Goal: Information Seeking & Learning: Learn about a topic

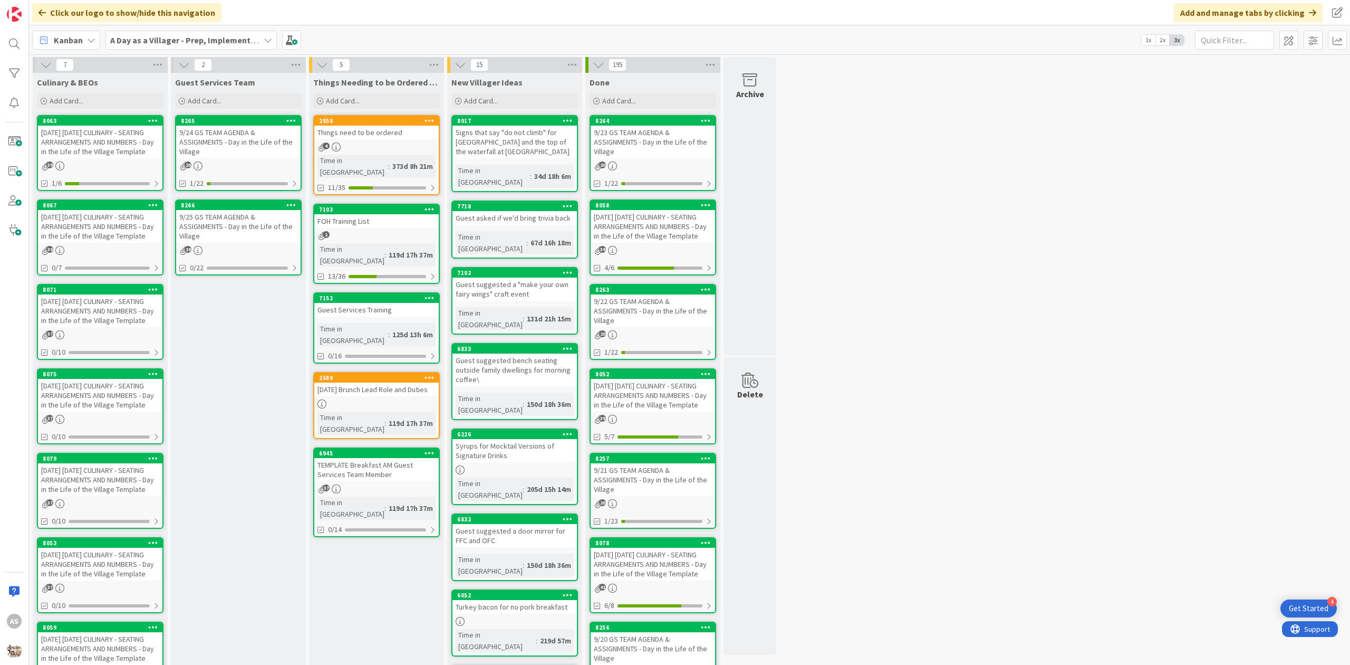
click at [115, 243] on div "[DATE] [DATE] CULINARY - SEATING ARRANGEMENTS AND NUMBERS - Day in the Life of …" at bounding box center [100, 226] width 124 height 33
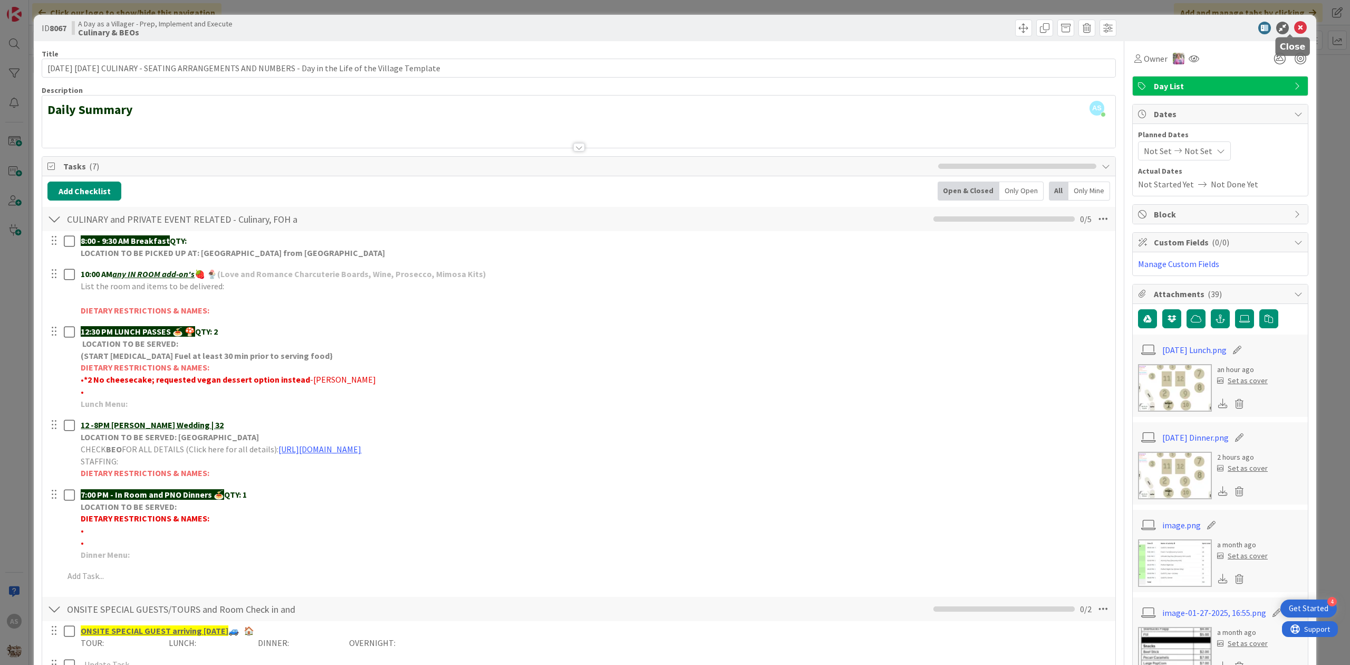
click at [1295, 30] on icon at bounding box center [1301, 28] width 13 height 13
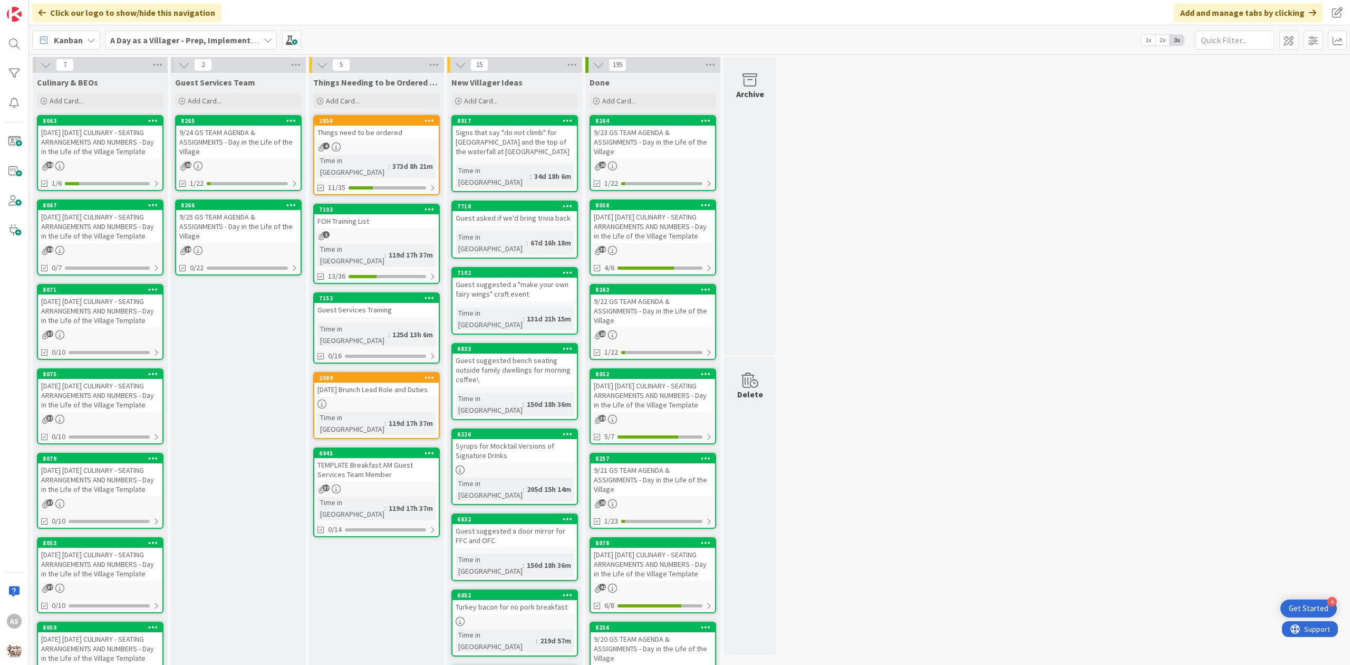
click at [110, 145] on div "[DATE] [DATE] CULINARY - SEATING ARRANGEMENTS AND NUMBERS - Day in the Life of …" at bounding box center [100, 142] width 124 height 33
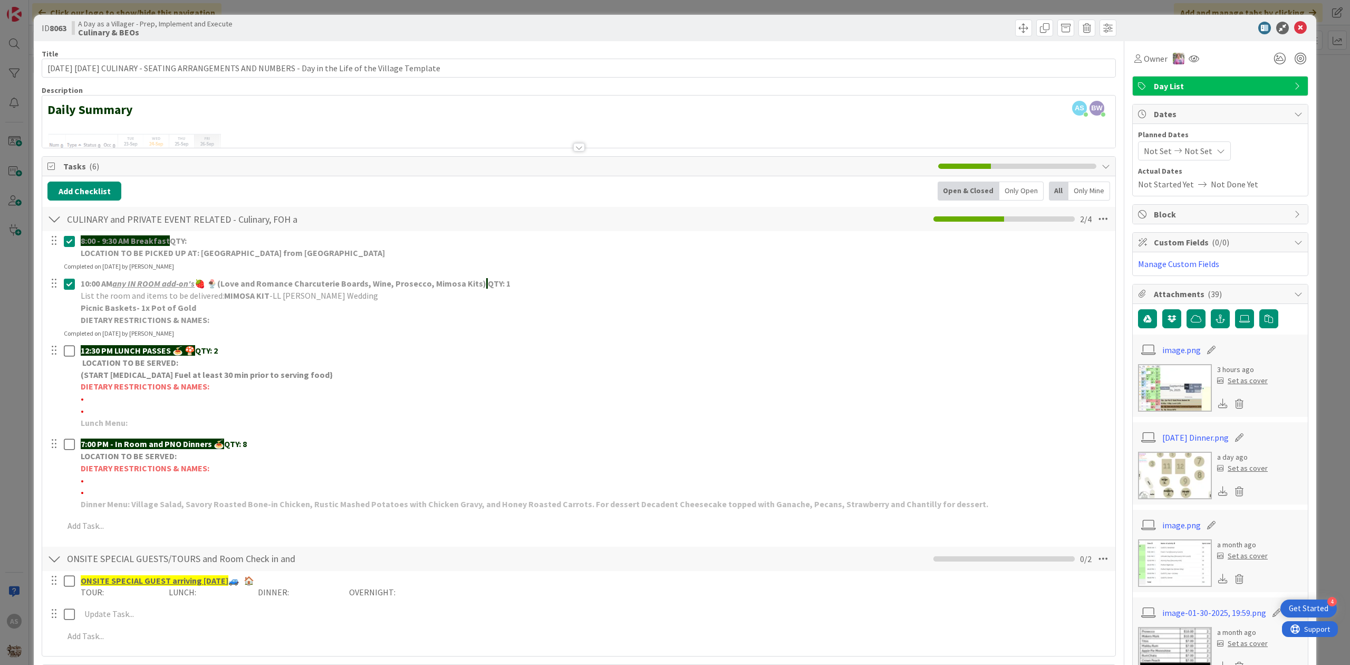
click at [1174, 477] on img at bounding box center [1175, 475] width 74 height 47
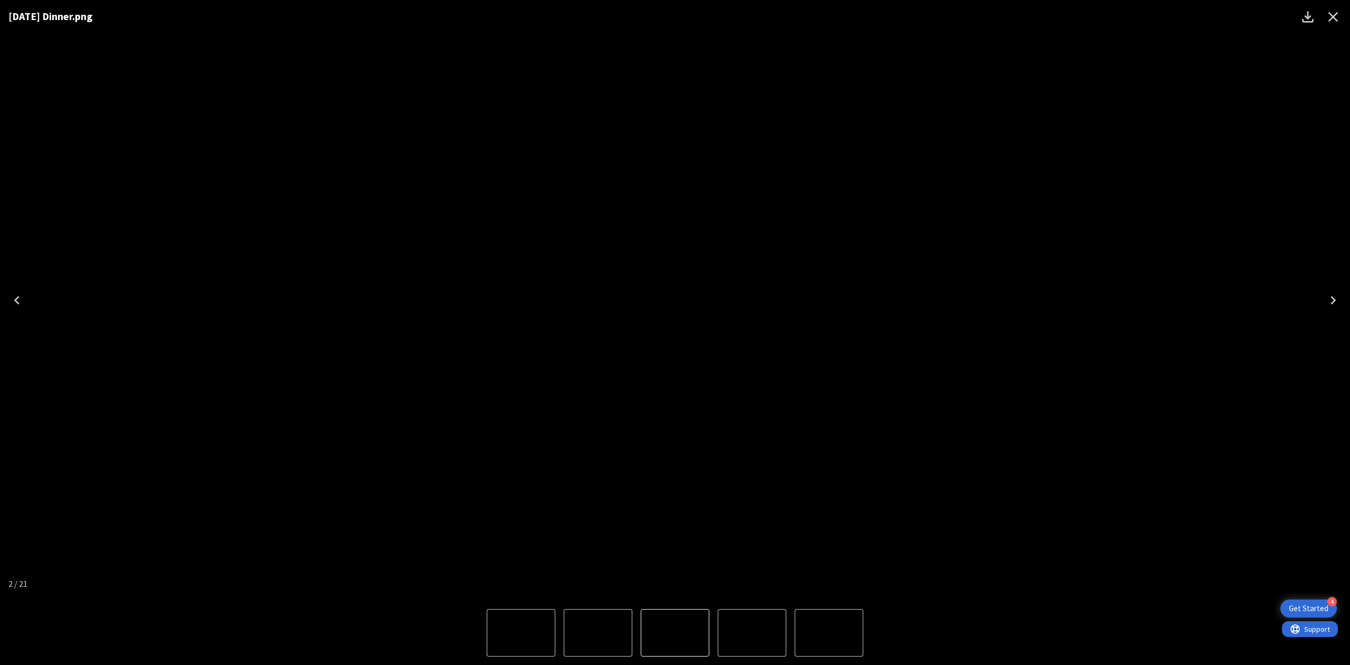
click at [1333, 15] on icon "Close" at bounding box center [1334, 17] width 10 height 10
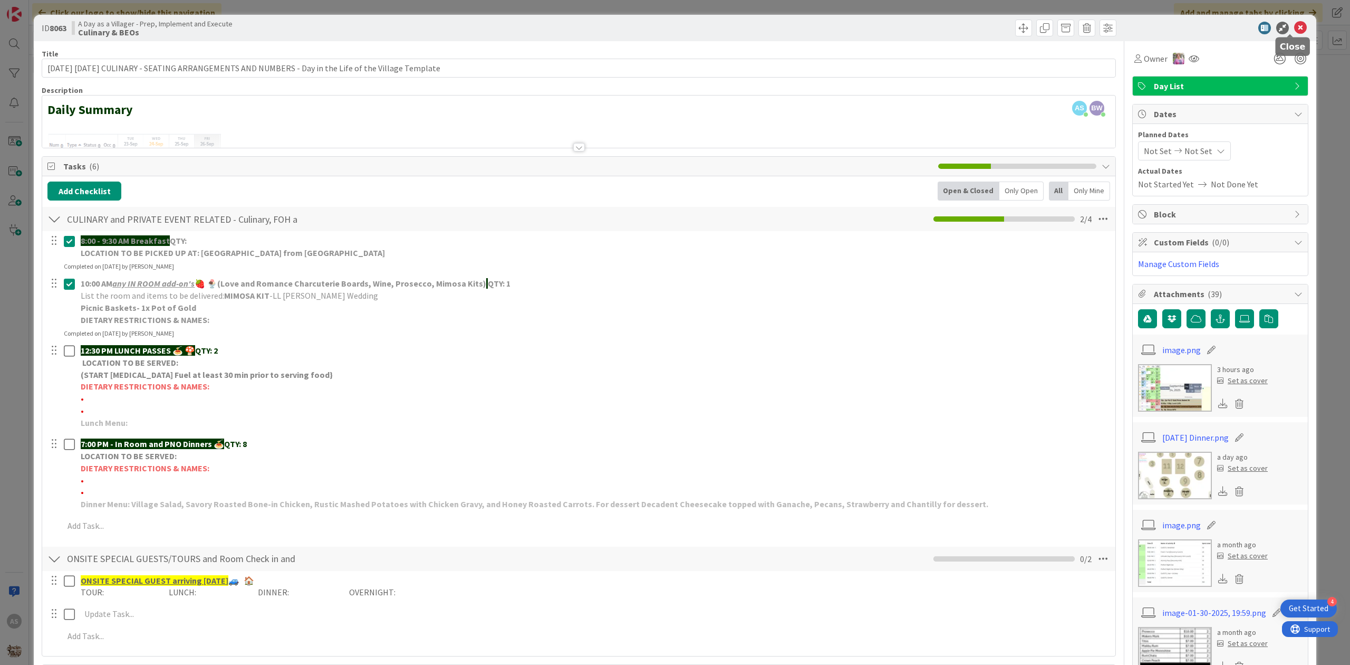
drag, startPoint x: 1295, startPoint y: 24, endPoint x: 1288, endPoint y: 26, distance: 6.7
click at [1295, 24] on icon at bounding box center [1301, 28] width 13 height 13
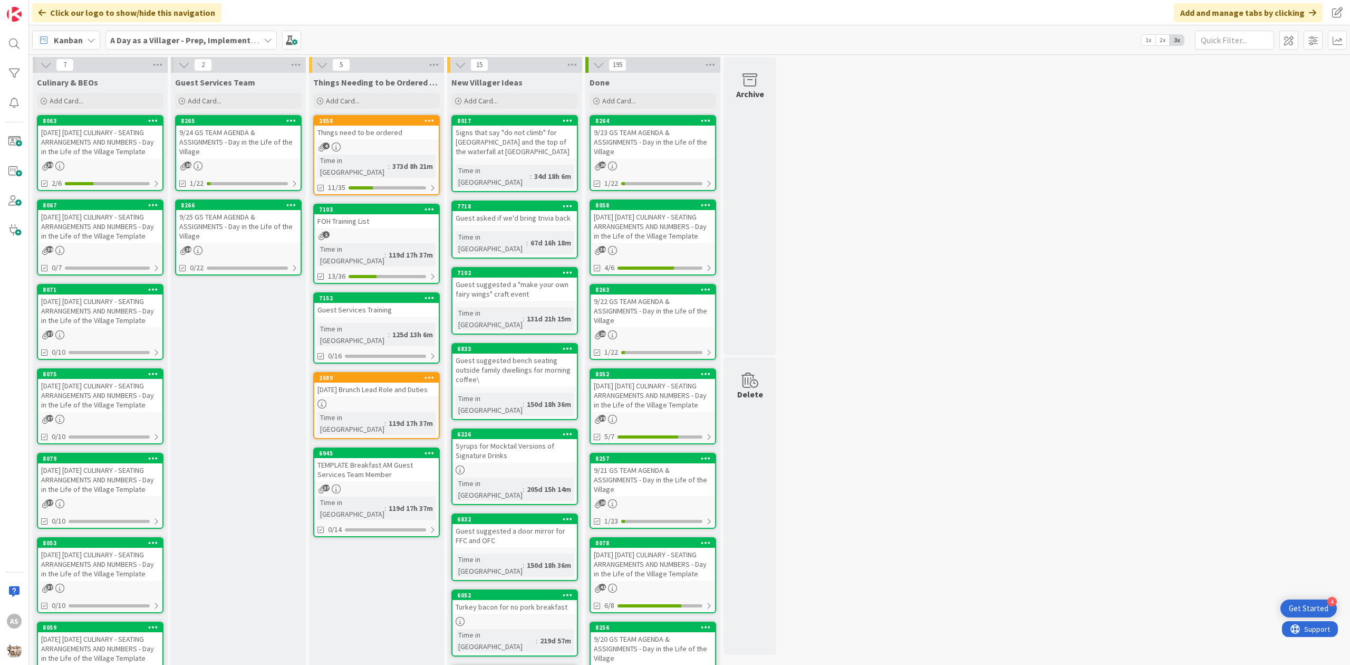
click at [93, 142] on div "[DATE] [DATE] CULINARY - SEATING ARRANGEMENTS AND NUMBERS - Day in the Life of …" at bounding box center [100, 142] width 124 height 33
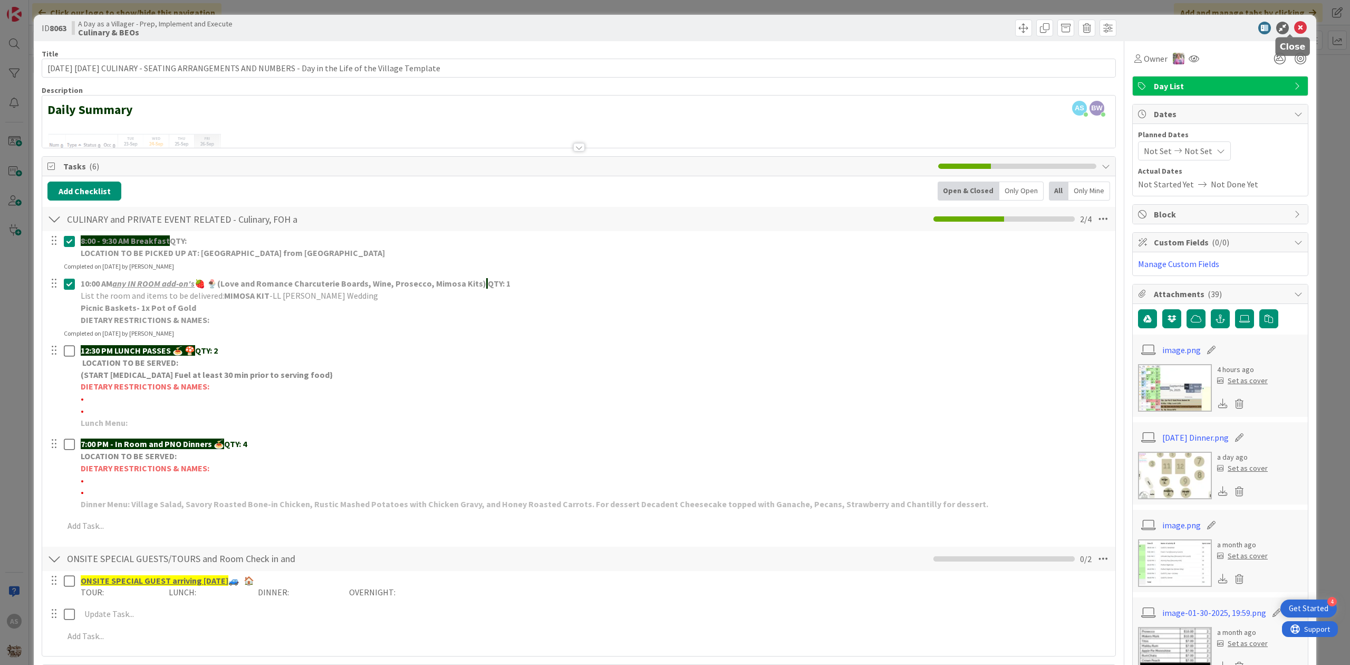
click at [1295, 26] on icon at bounding box center [1301, 28] width 13 height 13
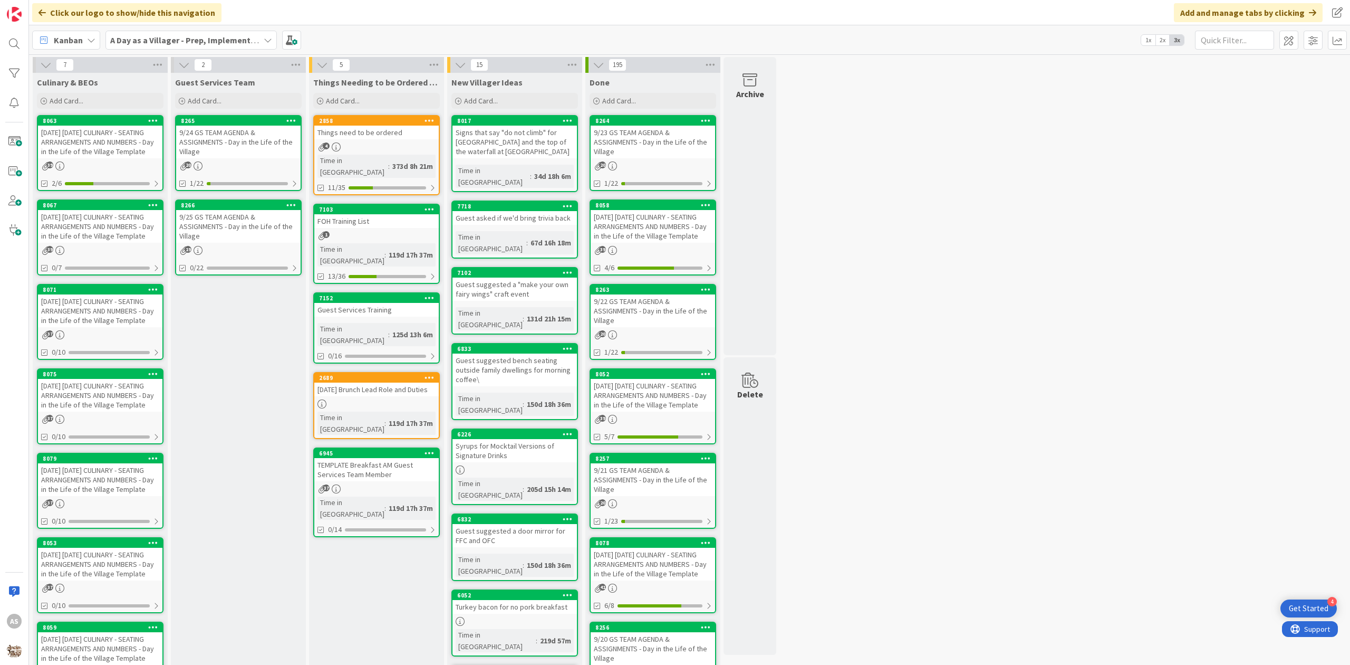
click at [131, 222] on div "[DATE] [DATE] CULINARY - SEATING ARRANGEMENTS AND NUMBERS - Day in the Life of …" at bounding box center [100, 226] width 124 height 33
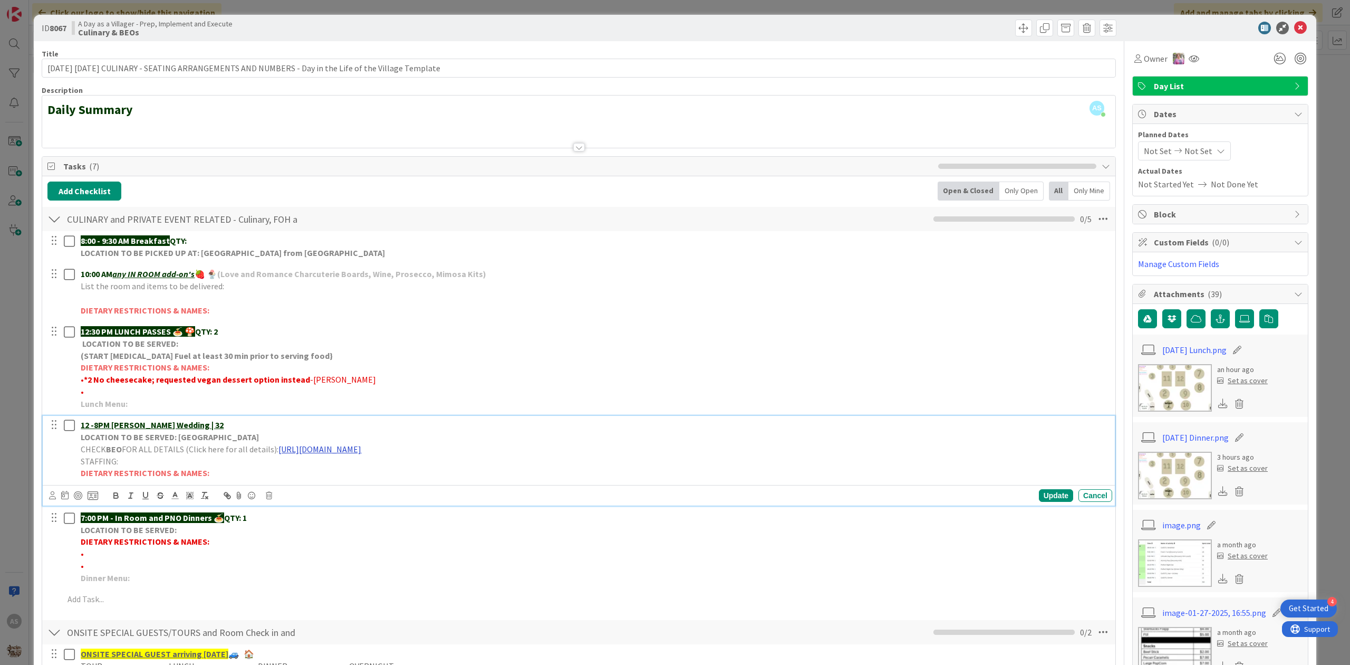
click at [361, 446] on link "[URL][DOMAIN_NAME]" at bounding box center [320, 449] width 83 height 11
click at [427, 473] on link "[URL][DOMAIN_NAME]" at bounding box center [407, 470] width 72 height 14
click at [1167, 478] on img at bounding box center [1175, 475] width 74 height 47
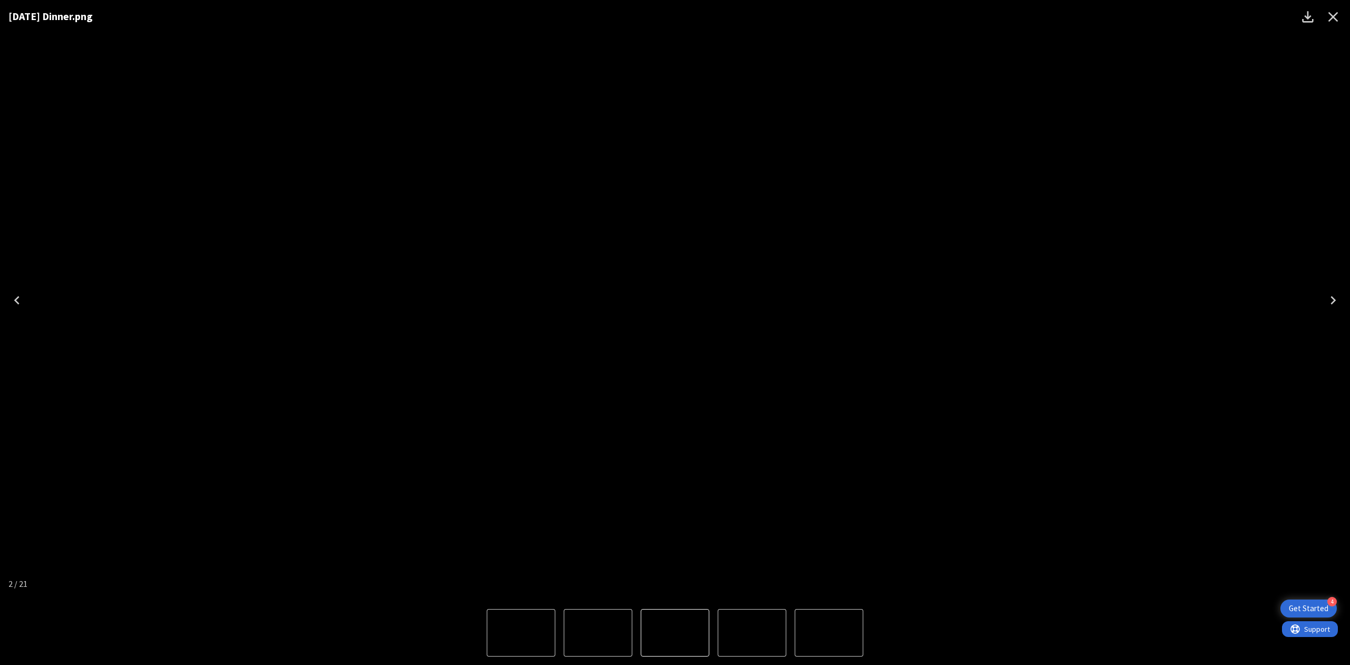
click at [1336, 13] on icon "Close" at bounding box center [1333, 16] width 17 height 17
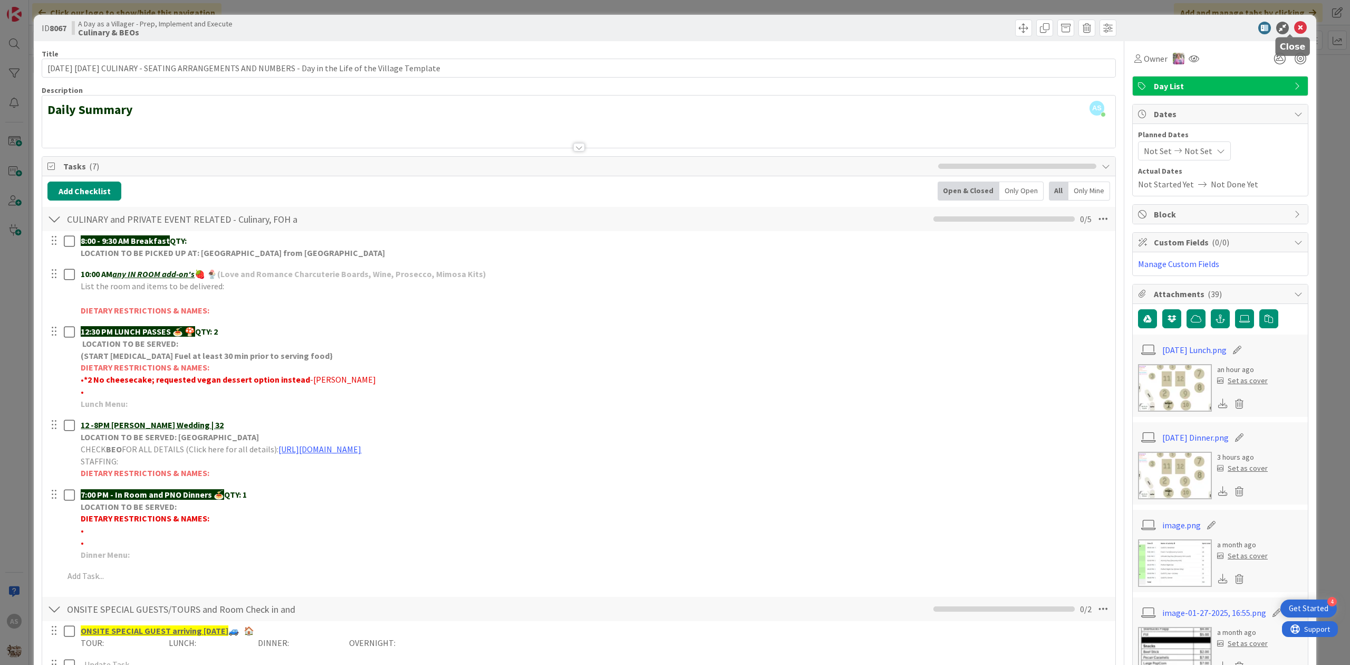
click at [1295, 24] on icon at bounding box center [1301, 28] width 13 height 13
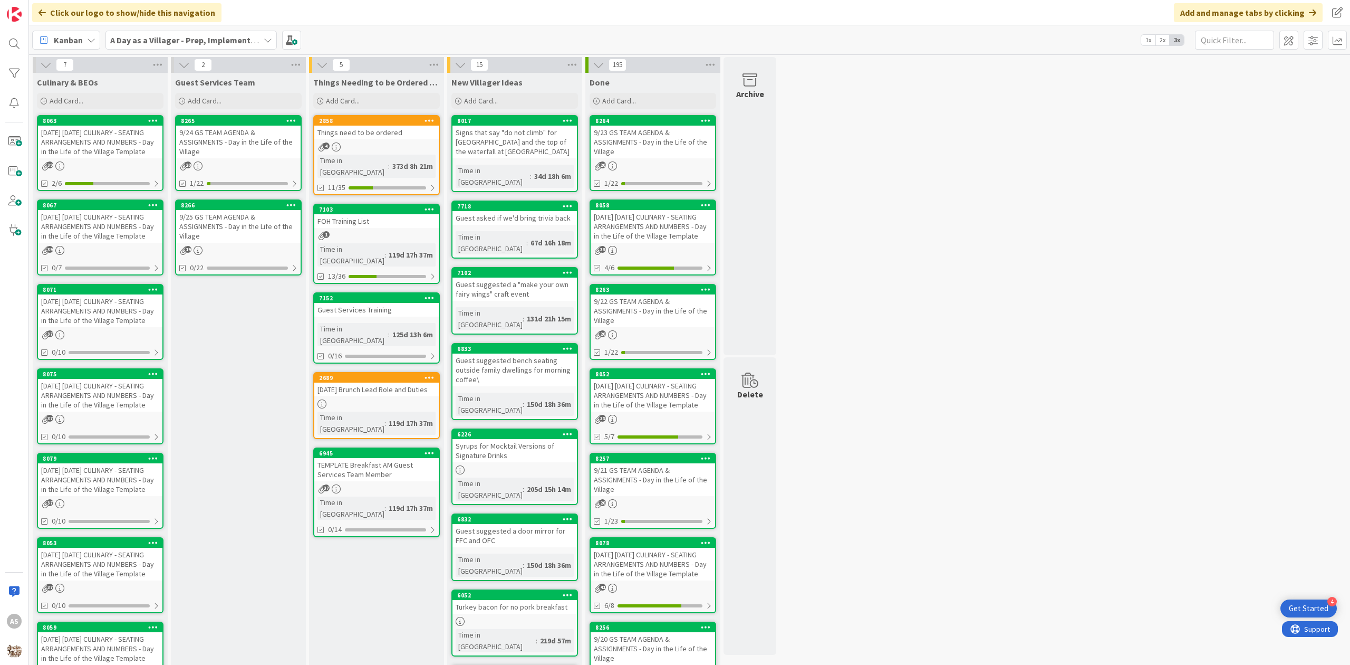
click at [70, 323] on div "[DATE] [DATE] CULINARY - SEATING ARRANGEMENTS AND NUMBERS - Day in the Life of …" at bounding box center [100, 310] width 124 height 33
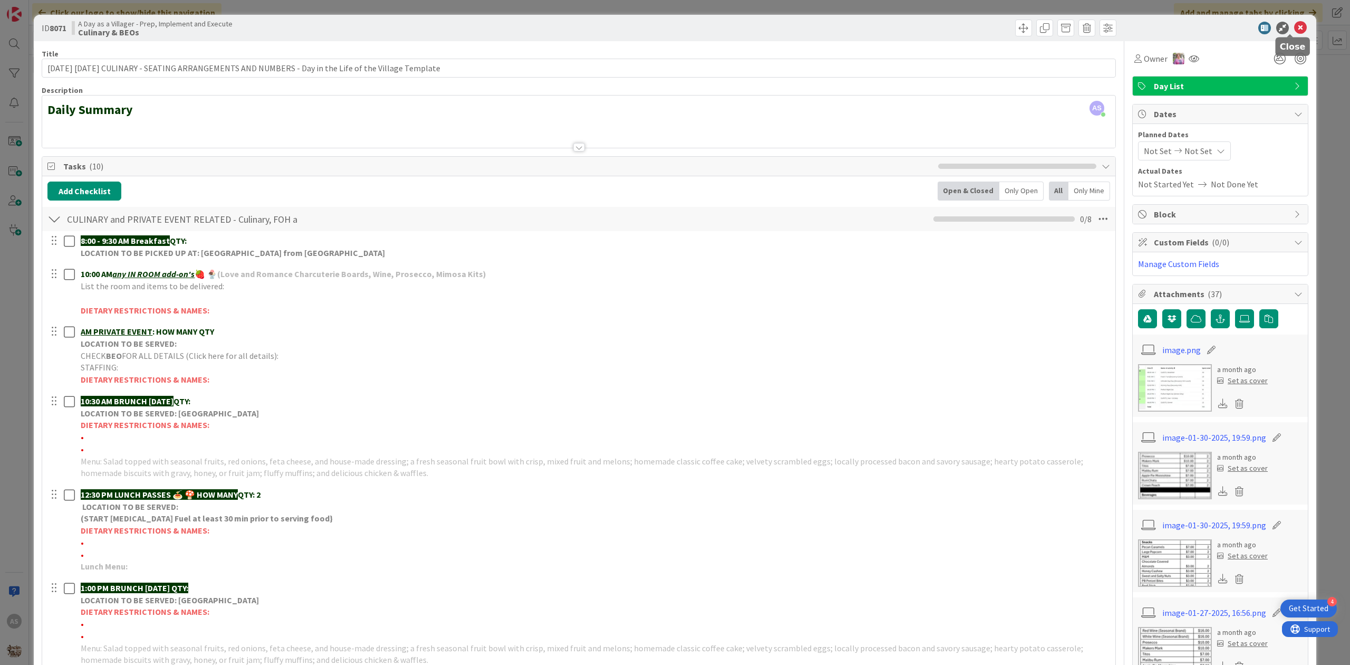
click at [1295, 32] on icon at bounding box center [1301, 28] width 13 height 13
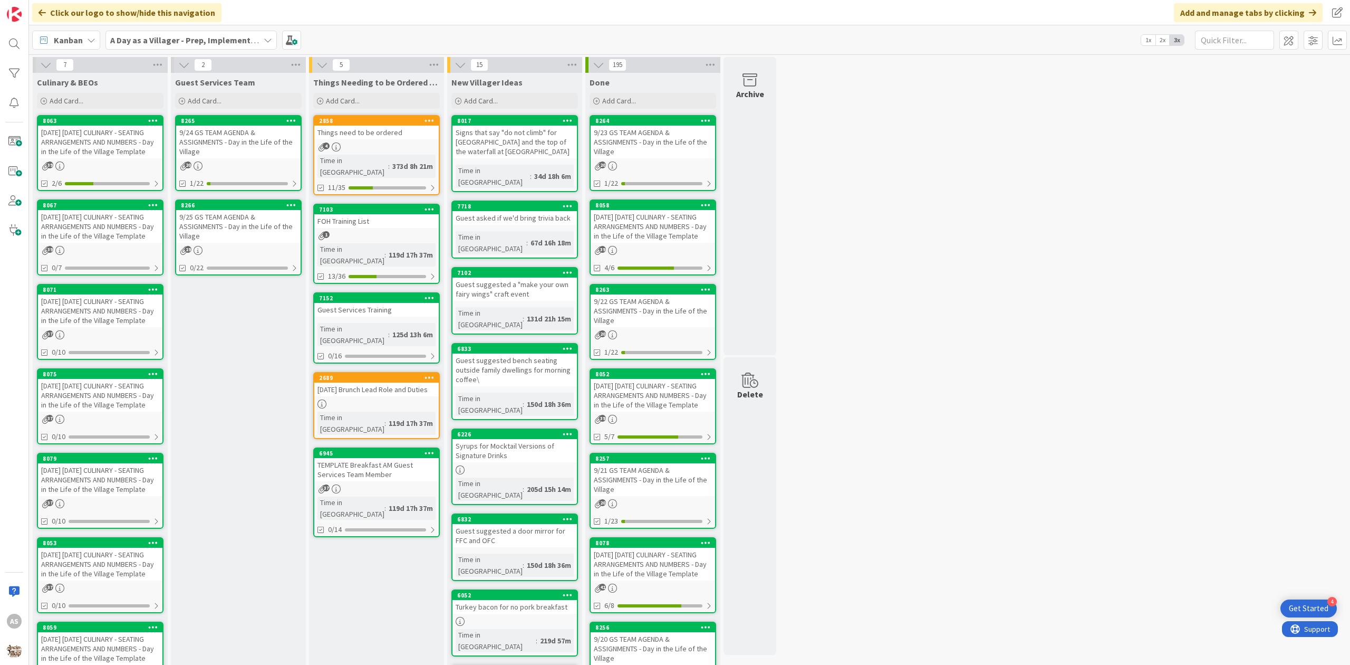
click at [221, 233] on div "9/25 GS TEAM AGENDA & ASSIGNMENTS - Day in the Life of the Village" at bounding box center [238, 226] width 124 height 33
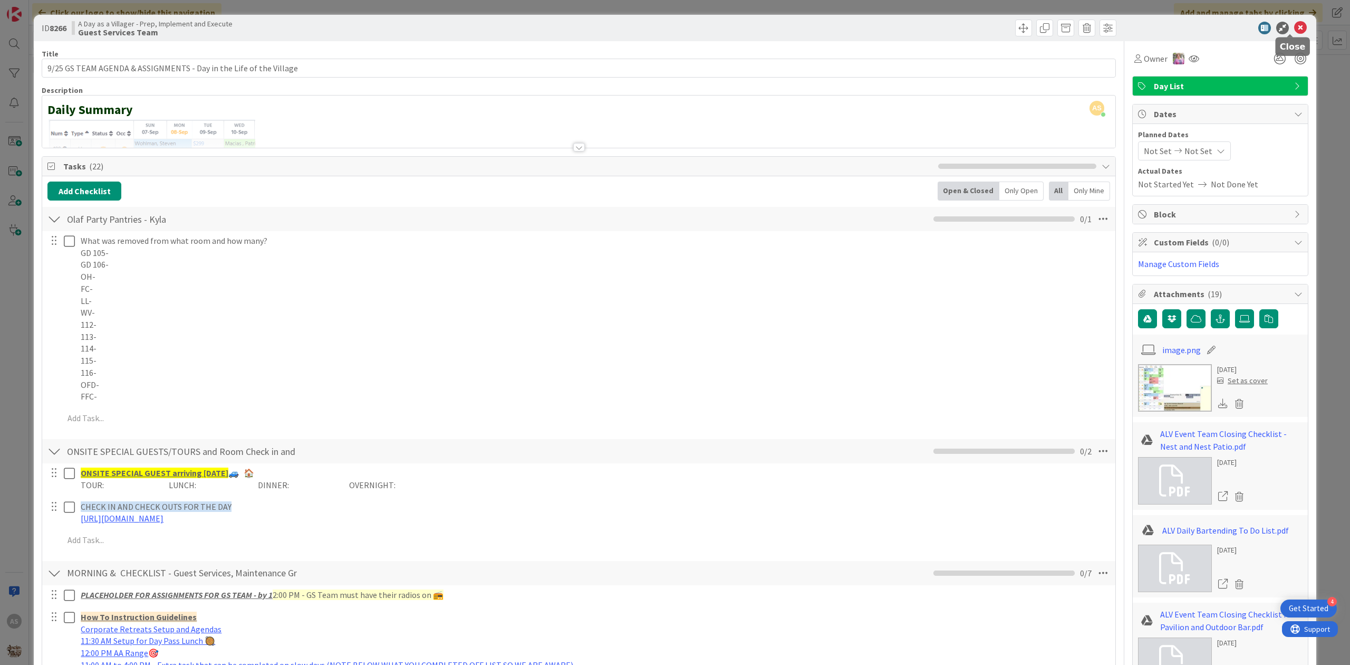
click at [1295, 32] on icon at bounding box center [1301, 28] width 13 height 13
